Goal: Check status: Check status

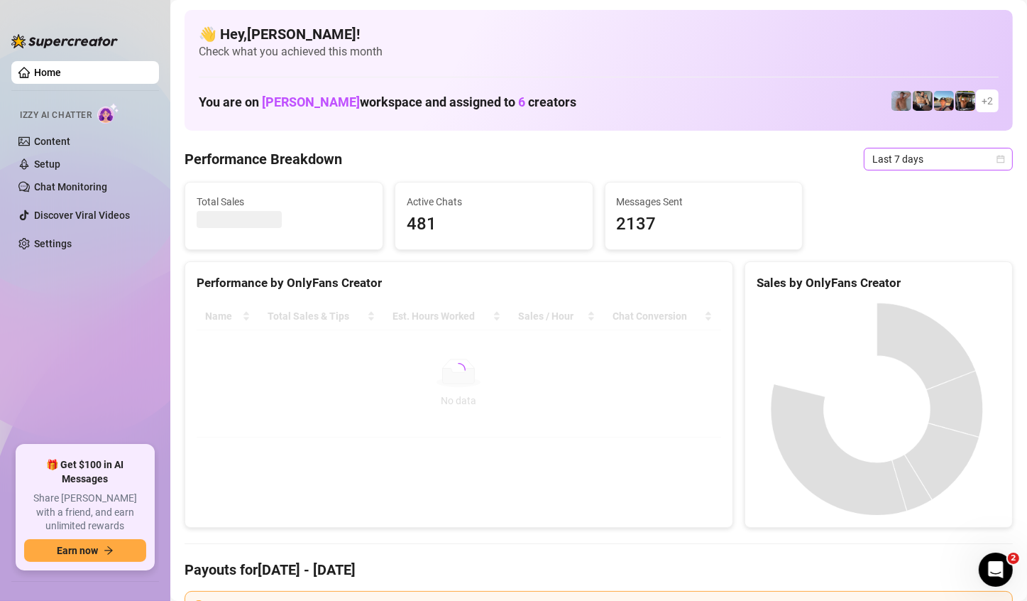
click at [929, 169] on span "Last 7 days" at bounding box center [939, 158] width 132 height 21
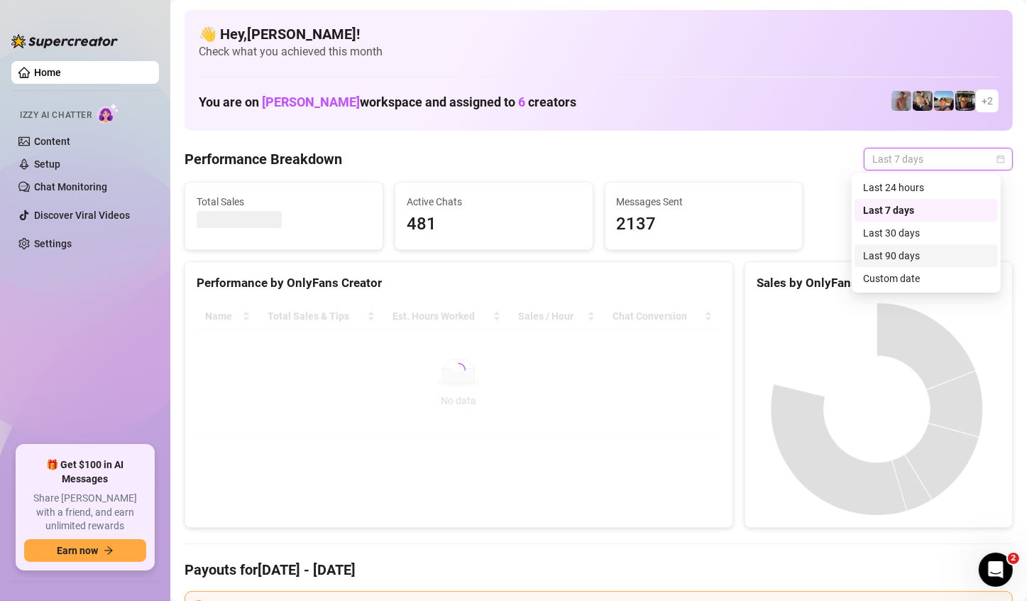
click at [878, 275] on div "Custom date" at bounding box center [926, 279] width 126 height 16
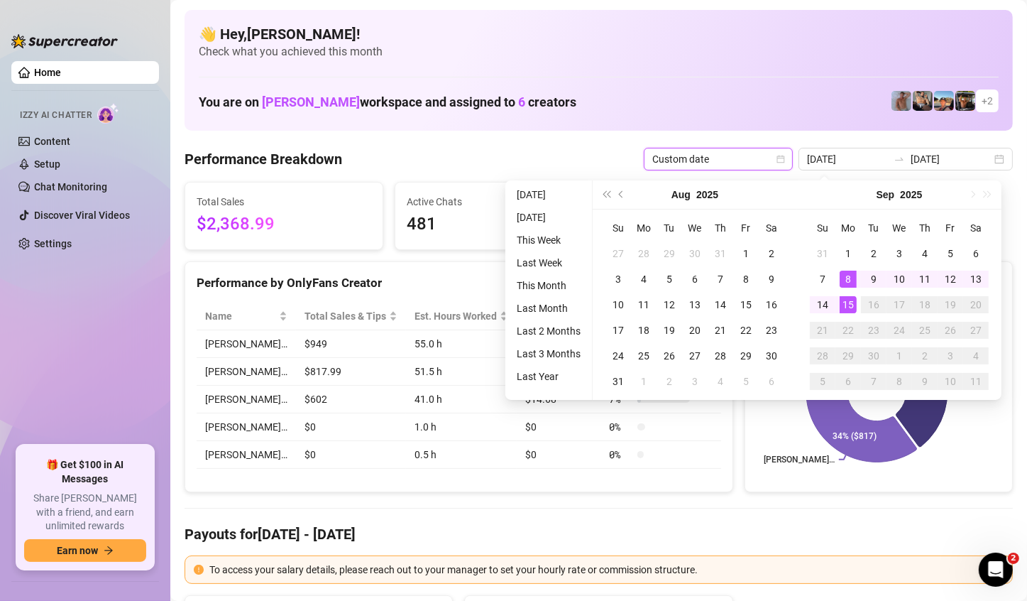
type input "[DATE]"
click at [856, 308] on div "15" at bounding box center [848, 304] width 17 height 17
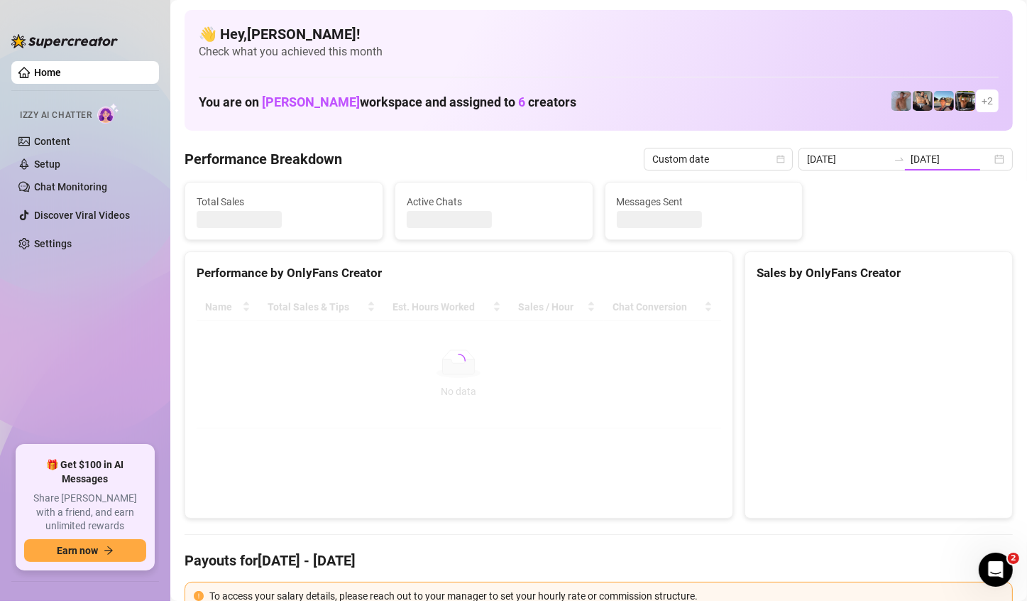
type input "[DATE]"
click at [856, 308] on canvas at bounding box center [877, 399] width 241 height 213
